Goal: Find specific page/section: Find specific page/section

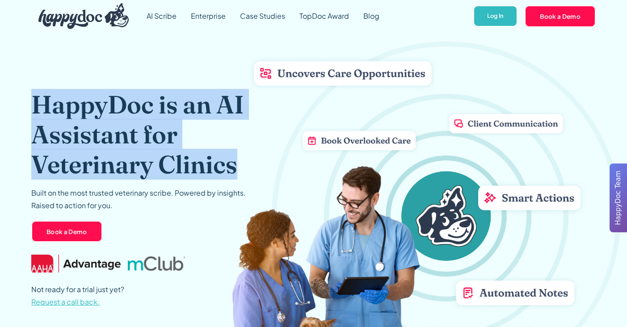
drag, startPoint x: 31, startPoint y: 110, endPoint x: 236, endPoint y: 169, distance: 213.3
click at [236, 169] on h1 "HappyDoc is an AI Assistant for Veterinary Clinics" at bounding box center [158, 134] width 254 height 90
copy h1 "HappyDoc is an AI Assistant for Veterinary Clinics"
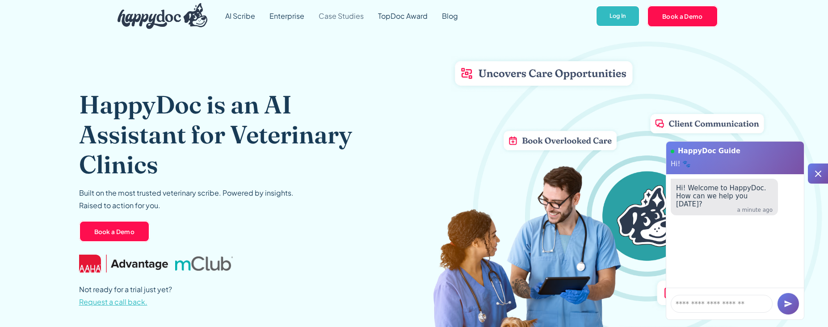
click at [356, 13] on link "Case Studies" at bounding box center [341, 16] width 59 height 32
